Goal: Navigation & Orientation: Find specific page/section

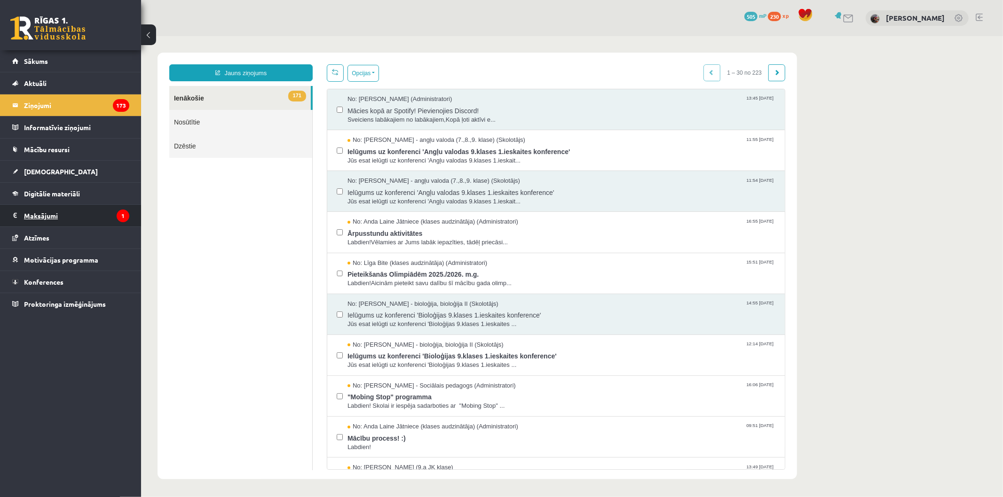
click at [72, 217] on legend "Maksājumi 1" at bounding box center [76, 216] width 105 height 22
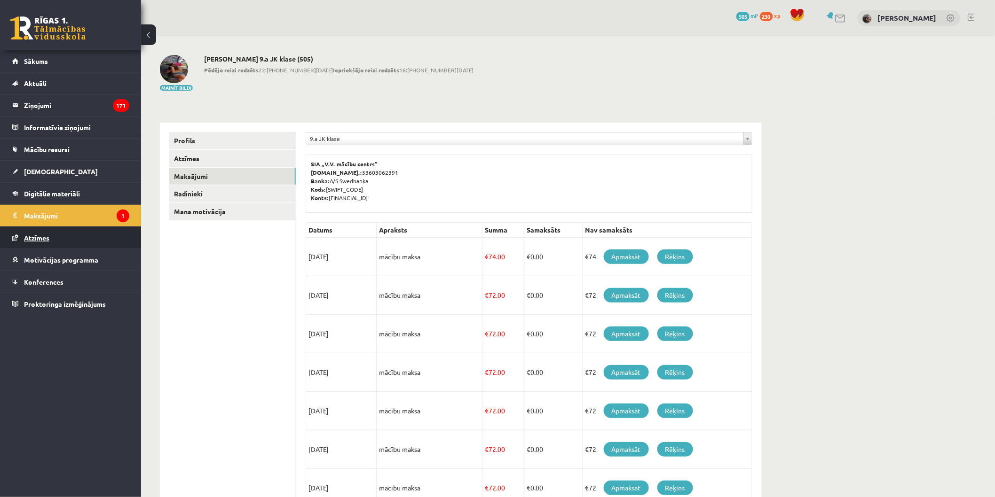
click at [96, 243] on link "Atzīmes" at bounding box center [70, 238] width 117 height 22
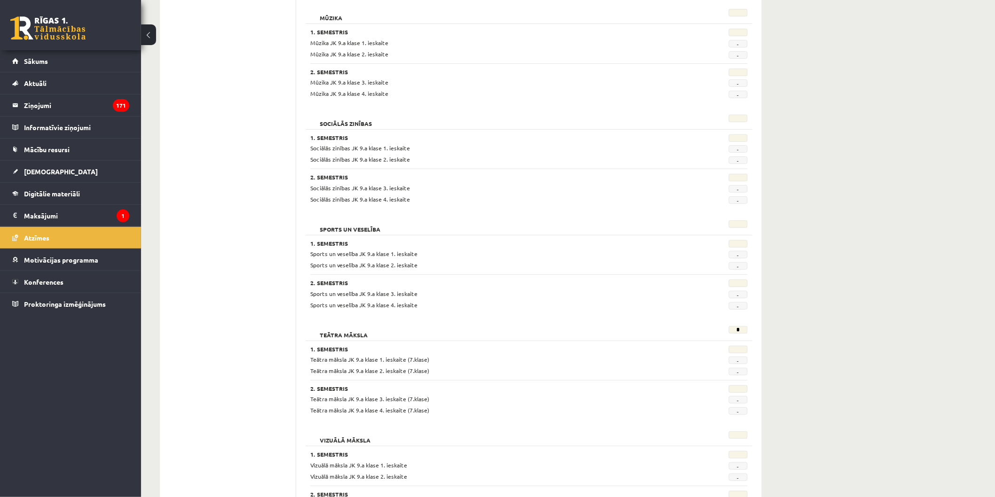
scroll to position [1583, 0]
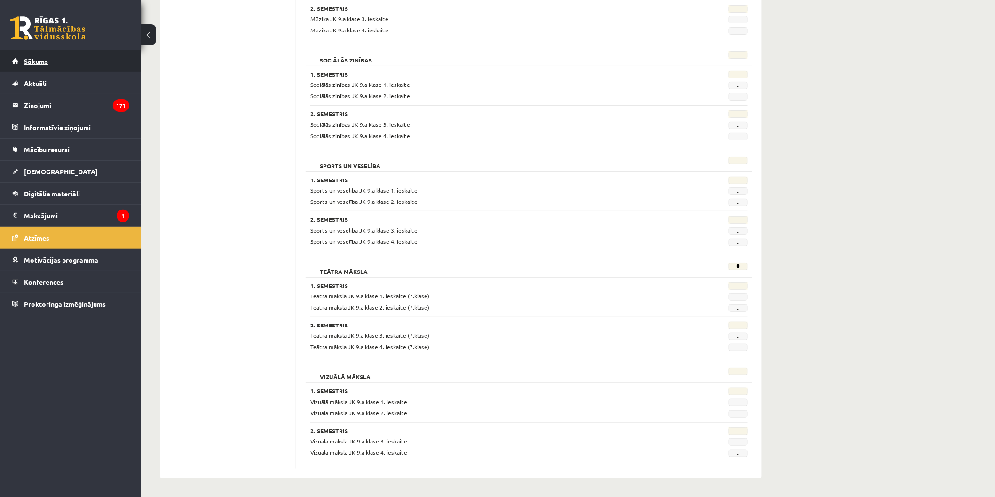
click at [44, 60] on span "Sākums" at bounding box center [36, 61] width 24 height 8
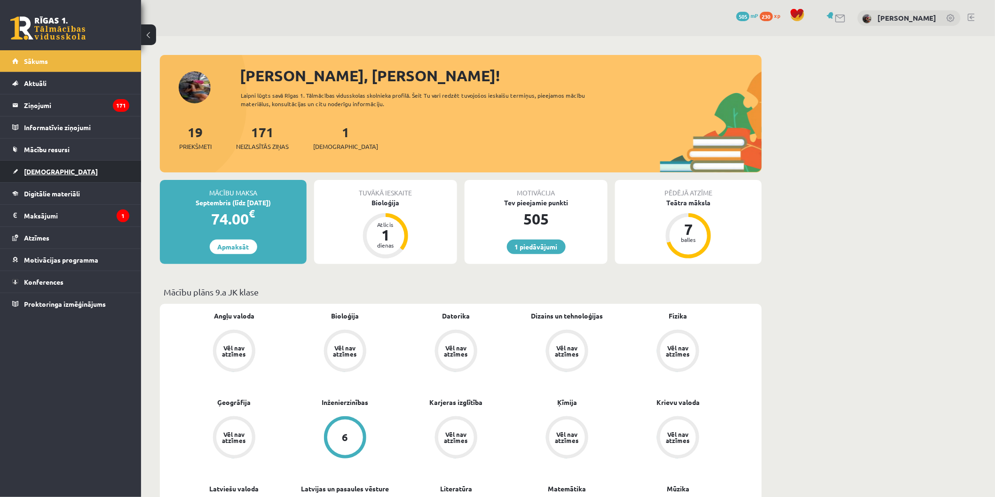
click at [109, 161] on link "[DEMOGRAPHIC_DATA]" at bounding box center [70, 172] width 117 height 22
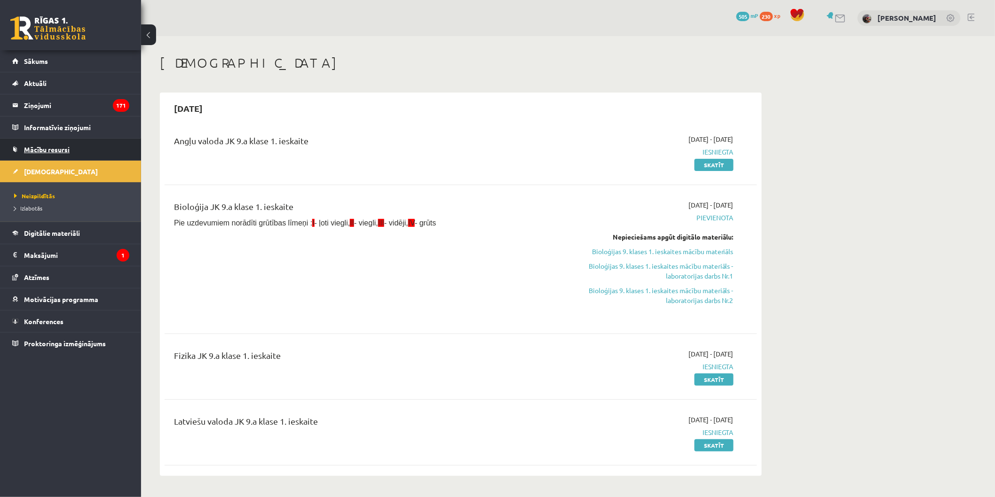
click at [115, 149] on link "Mācību resursi" at bounding box center [70, 150] width 117 height 22
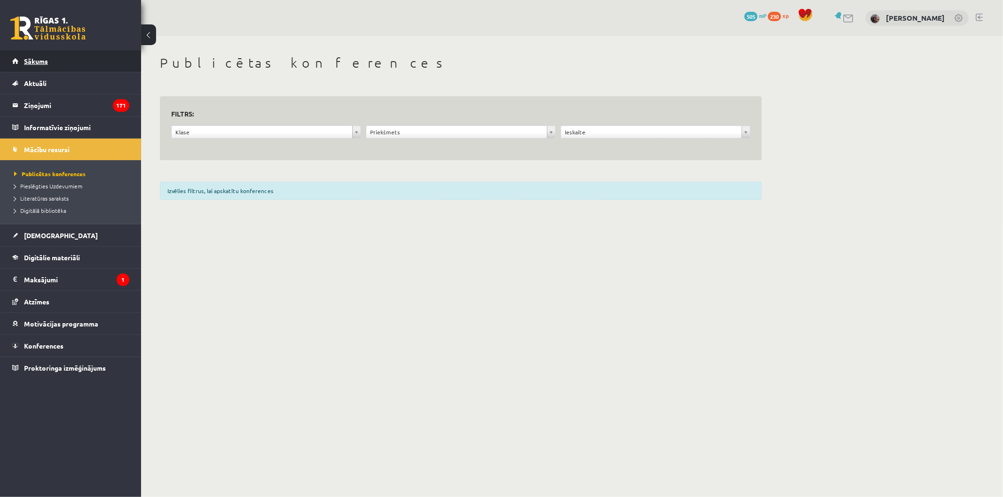
click at [73, 67] on link "Sākums" at bounding box center [70, 61] width 117 height 22
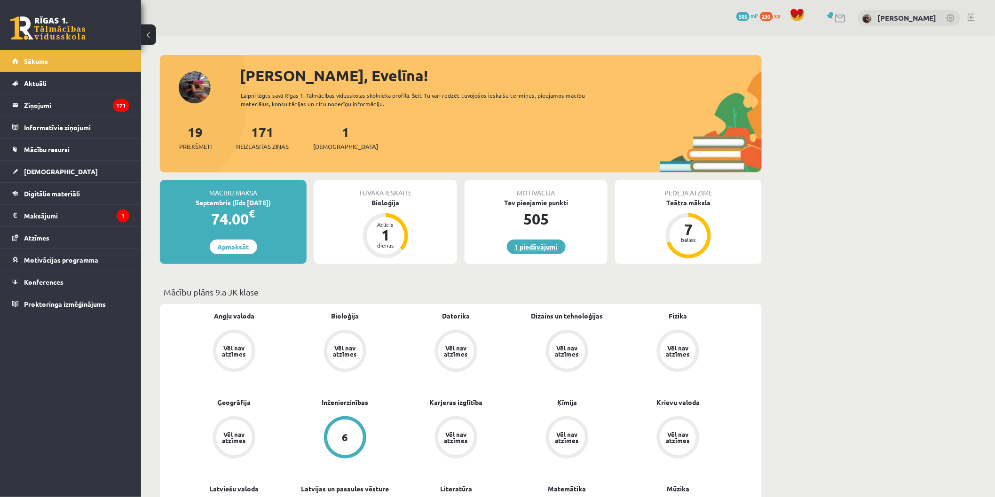
click at [538, 247] on link "1 piedāvājumi" at bounding box center [536, 247] width 59 height 15
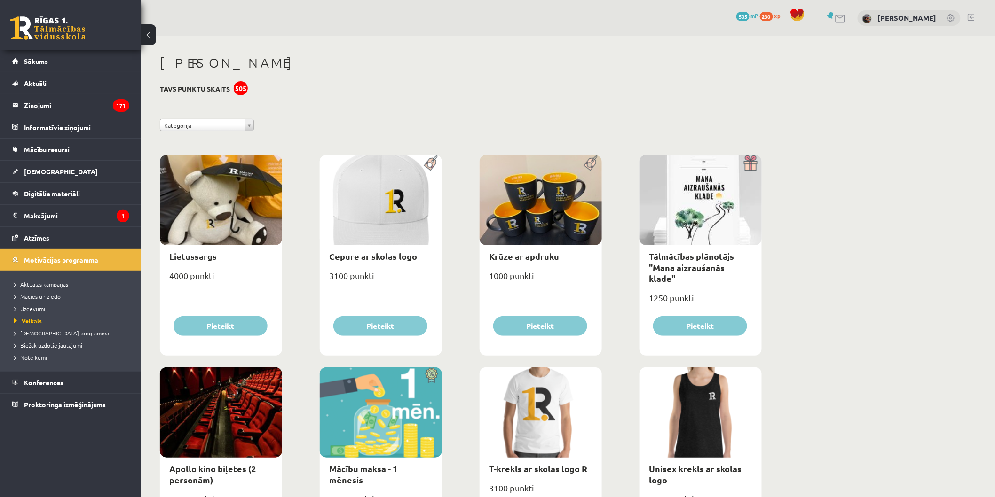
click at [100, 284] on link "Aktuālās kampaņas" at bounding box center [73, 284] width 118 height 8
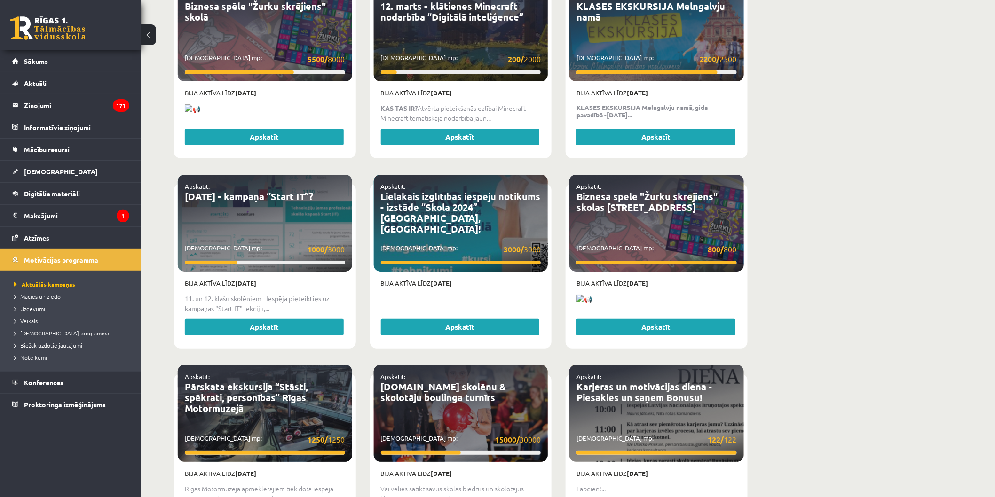
scroll to position [1354, 0]
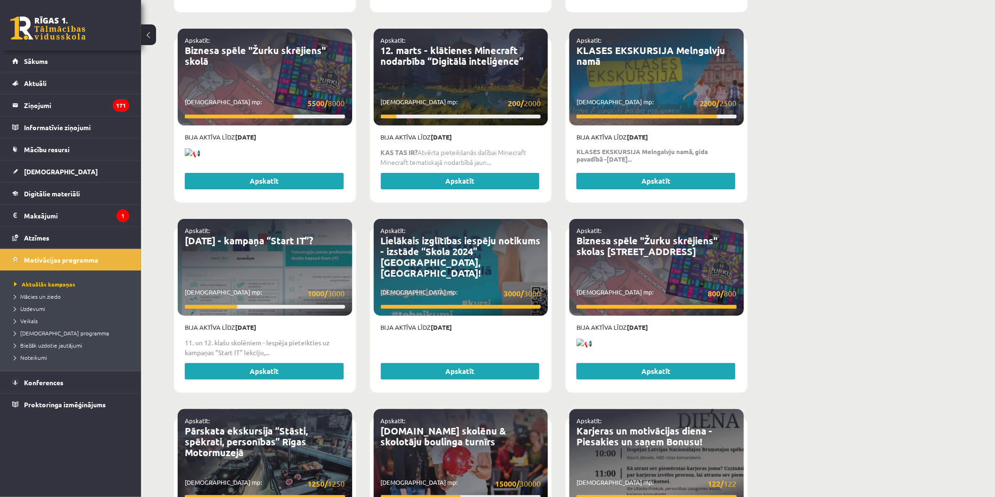
click at [677, 288] on p "Savākti mp: 800/ 800" at bounding box center [656, 294] width 160 height 12
click at [261, 363] on link "Apskatīt" at bounding box center [264, 371] width 159 height 17
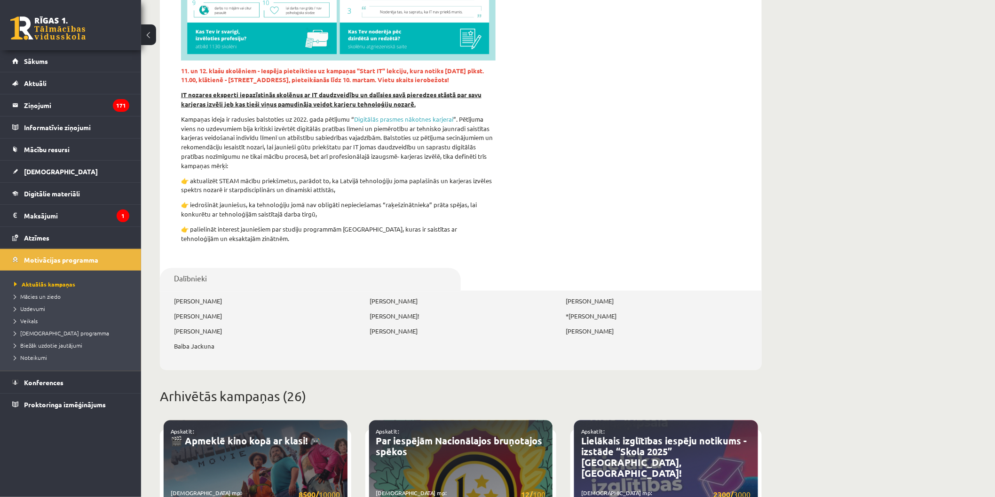
scroll to position [274, 0]
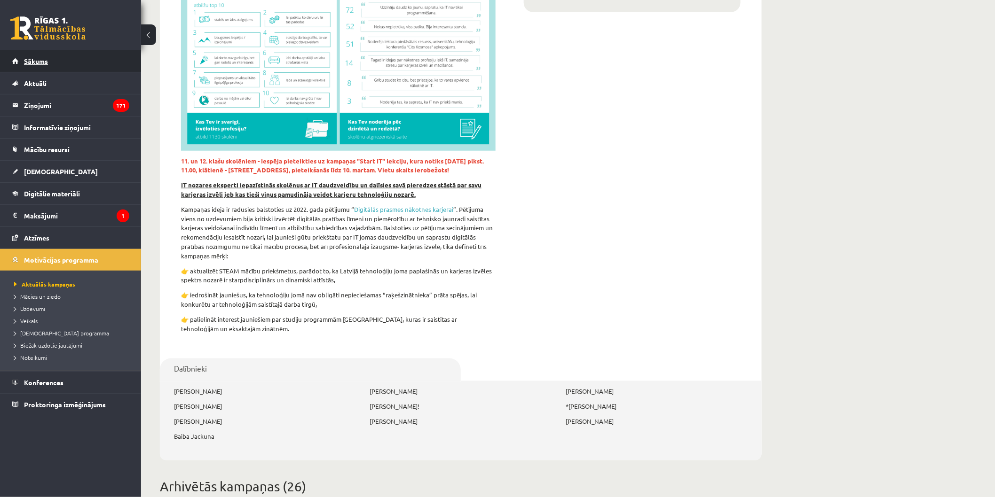
click at [67, 63] on link "Sākums" at bounding box center [70, 61] width 117 height 22
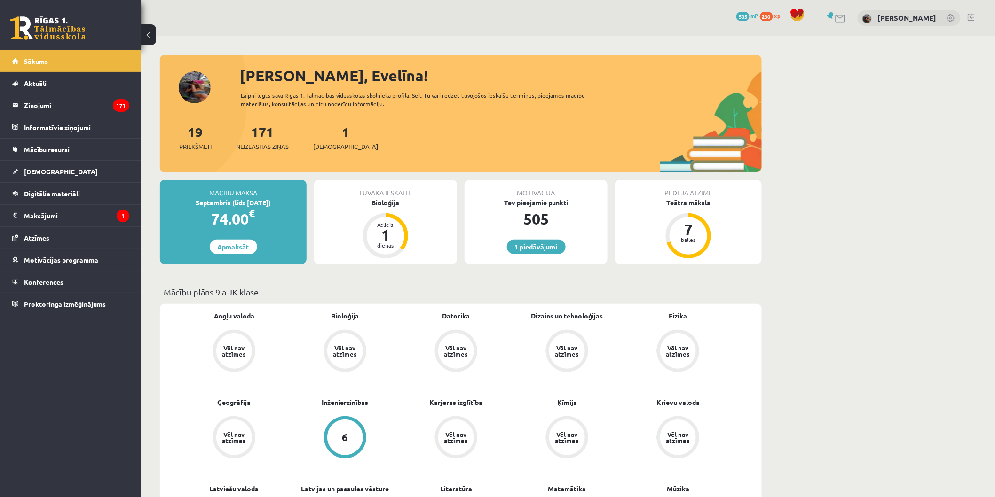
click at [974, 16] on link at bounding box center [970, 18] width 7 height 8
